Goal: Contribute content: Add original content to the website for others to see

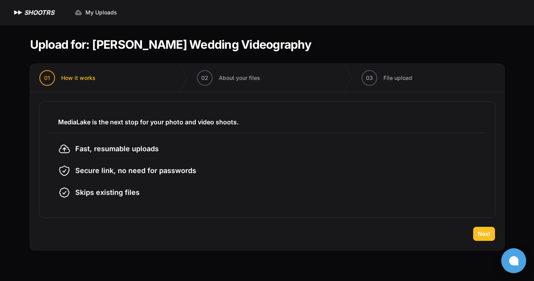
click at [484, 234] on span "Next" at bounding box center [484, 234] width 12 height 8
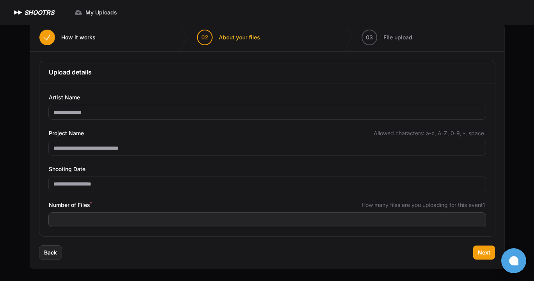
scroll to position [41, 0]
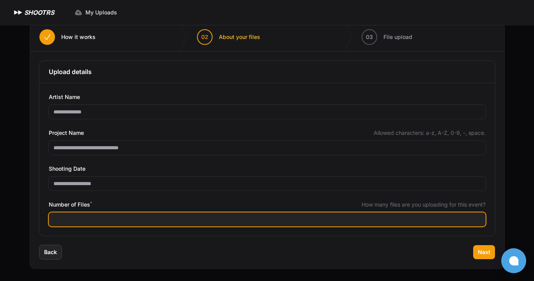
click at [93, 214] on input "Number of Files *" at bounding box center [267, 220] width 437 height 14
type input "***"
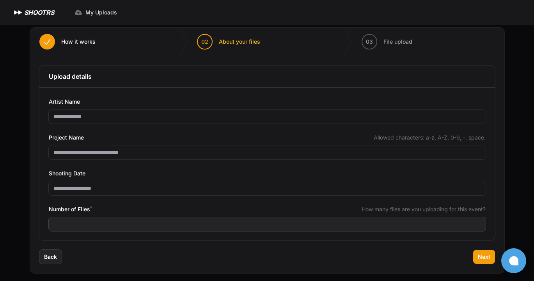
scroll to position [35, 0]
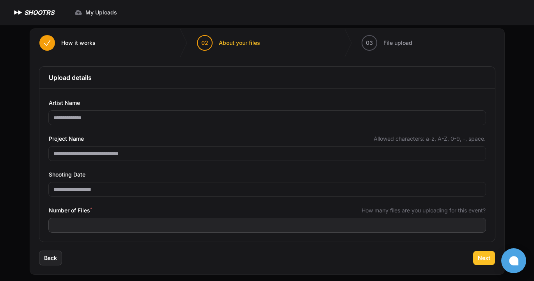
click at [485, 257] on span "Next" at bounding box center [484, 258] width 12 height 8
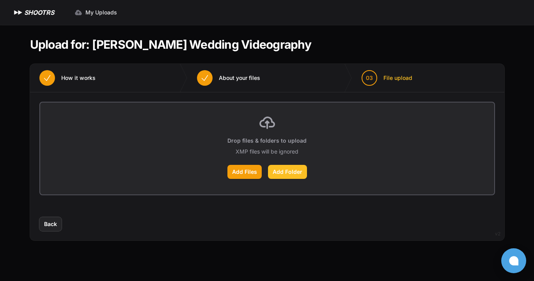
click at [284, 172] on label "Add Folder" at bounding box center [287, 172] width 39 height 14
click at [0, 0] on input "Add Folder" at bounding box center [0, 0] width 0 height 0
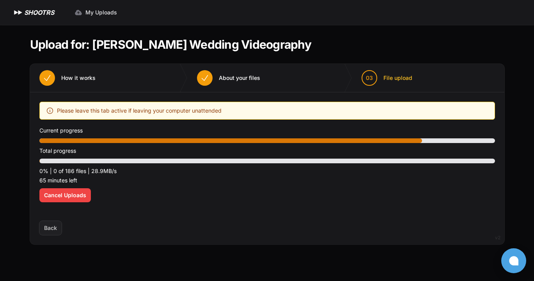
click at [223, 204] on div "Optimize your upload experience We recommend Google Chrome for fast and reliabl…" at bounding box center [266, 157] width 455 height 110
click at [416, 219] on div "Upload placeholder Optimize your upload experience We recommend Google Chrome f…" at bounding box center [267, 156] width 474 height 129
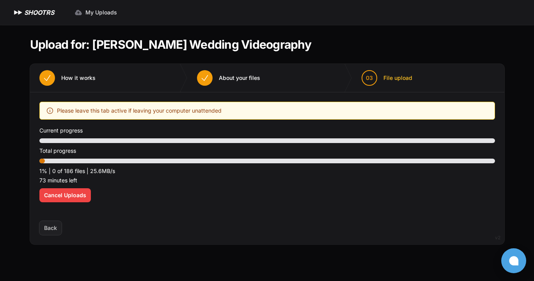
click at [360, 241] on div "Back Next" at bounding box center [267, 232] width 474 height 23
click at [359, 264] on main "Upload for: [PERSON_NAME] Wedding Videography 01 How it works" at bounding box center [267, 153] width 499 height 256
click at [373, 233] on div "Back Next" at bounding box center [267, 232] width 474 height 23
